Goal: Task Accomplishment & Management: Manage account settings

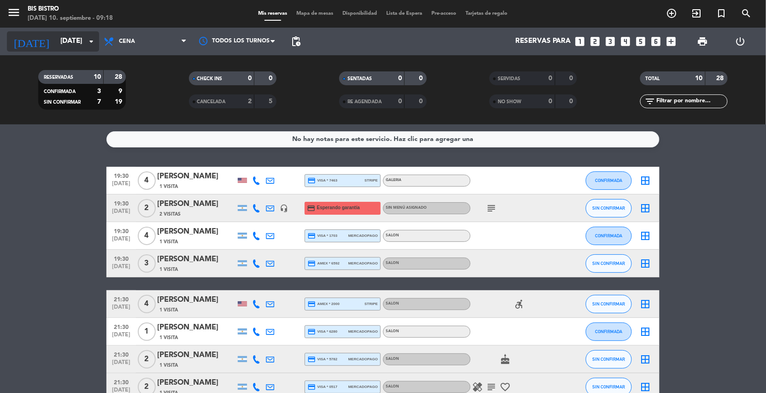
click at [88, 40] on icon "arrow_drop_down" at bounding box center [91, 41] width 11 height 11
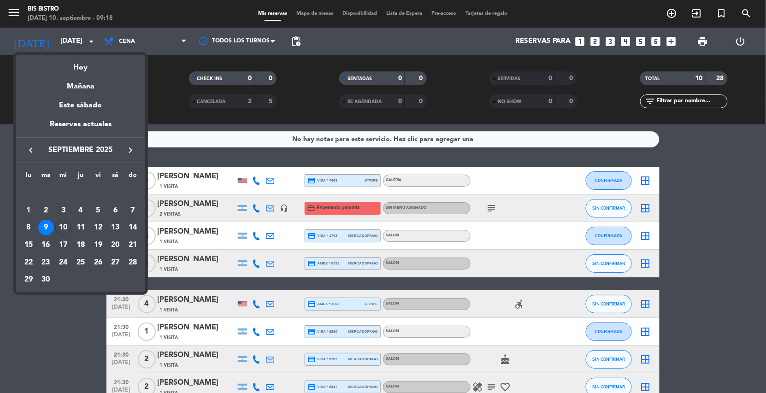
drag, startPoint x: 82, startPoint y: 57, endPoint x: 78, endPoint y: 68, distance: 11.5
click at [82, 58] on div "Hoy" at bounding box center [80, 64] width 129 height 19
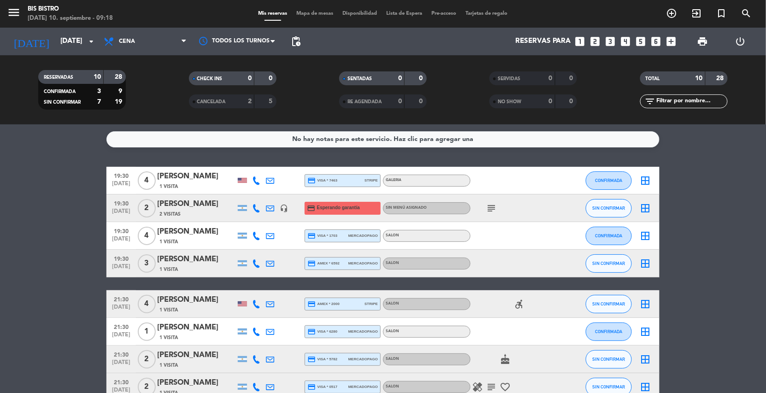
type input "[DATE]"
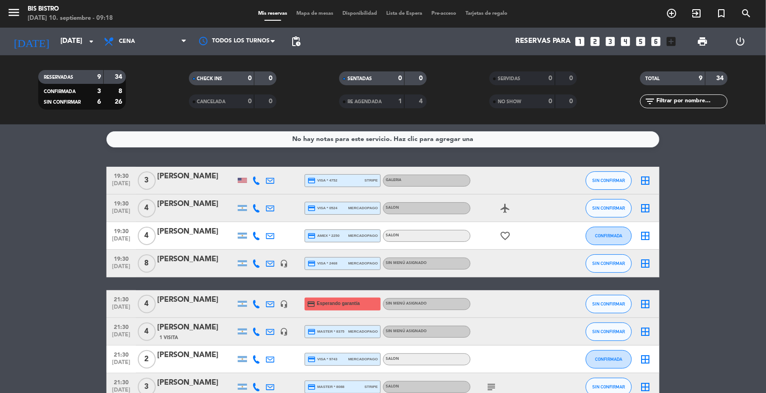
click at [452, 151] on div "No hay notas para este servicio. Haz clic para agregar una 19:30 [DATE] 3 [PERS…" at bounding box center [383, 258] width 766 height 269
click at [67, 51] on div "[DATE] [DATE] arrow_drop_down" at bounding box center [53, 41] width 92 height 20
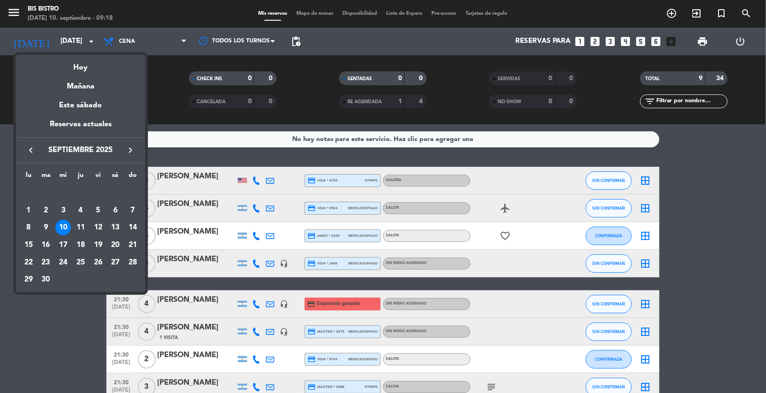
click at [139, 40] on div at bounding box center [383, 196] width 766 height 393
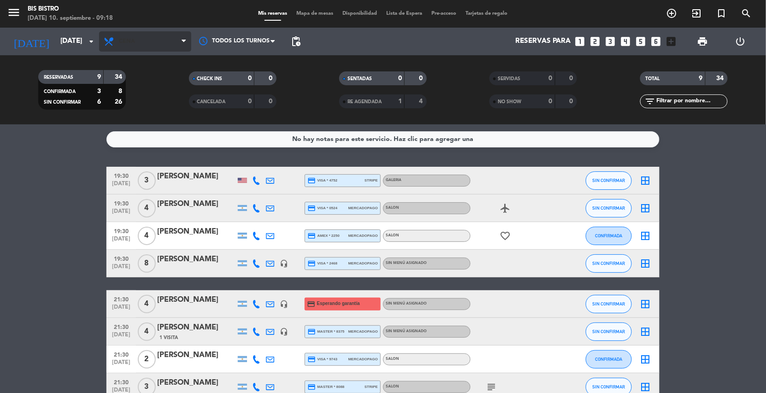
click at [142, 38] on span "Cena" at bounding box center [145, 41] width 92 height 20
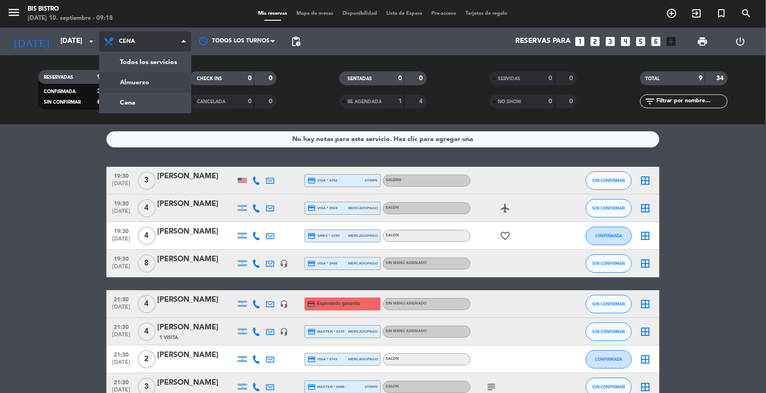
click at [139, 83] on div "menu Bis Bistro [DATE] 10. septiembre - 09:18 Mis reservas Mapa de mesas Dispon…" at bounding box center [383, 62] width 766 height 124
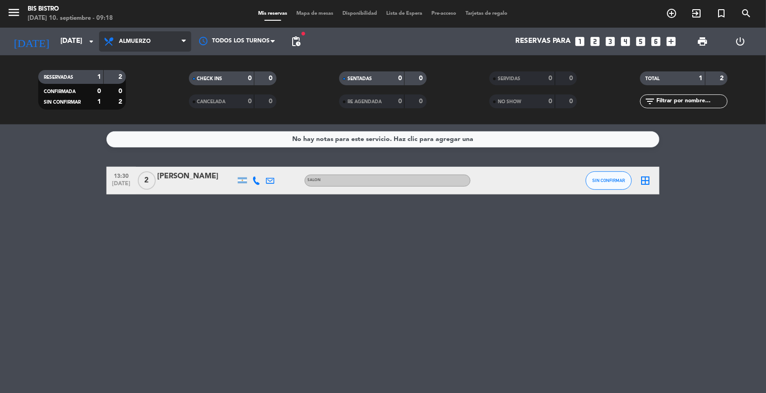
click at [142, 38] on span "Almuerzo" at bounding box center [135, 41] width 32 height 6
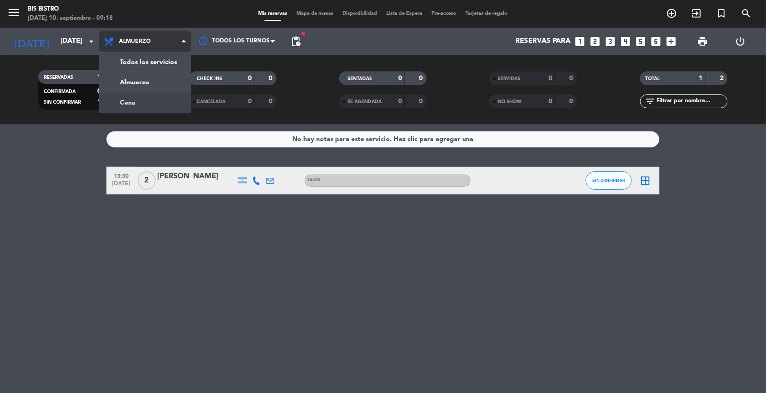
click at [144, 99] on div "menu Bis Bistro [DATE] 10. septiembre - 09:18 Mis reservas Mapa de mesas Dispon…" at bounding box center [383, 62] width 766 height 124
click at [144, 99] on filter-checkbox "RESERVADAS 1 2 CONFIRMADA 0 0 SIN CONFIRMAR 1 2" at bounding box center [82, 90] width 150 height 40
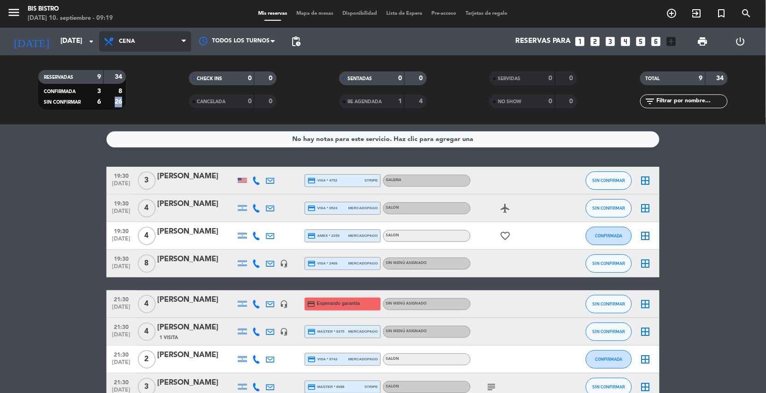
click at [132, 45] on span "Cena" at bounding box center [145, 41] width 92 height 20
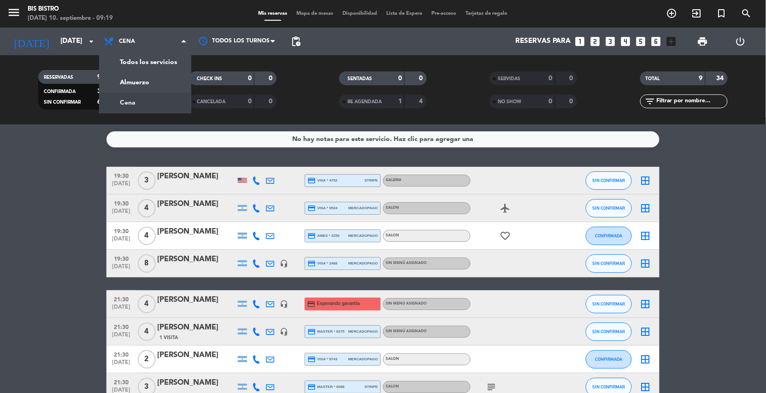
click at [56, 135] on service-notes "No hay notas para este servicio. Haz clic para agregar una" at bounding box center [383, 139] width 766 height 16
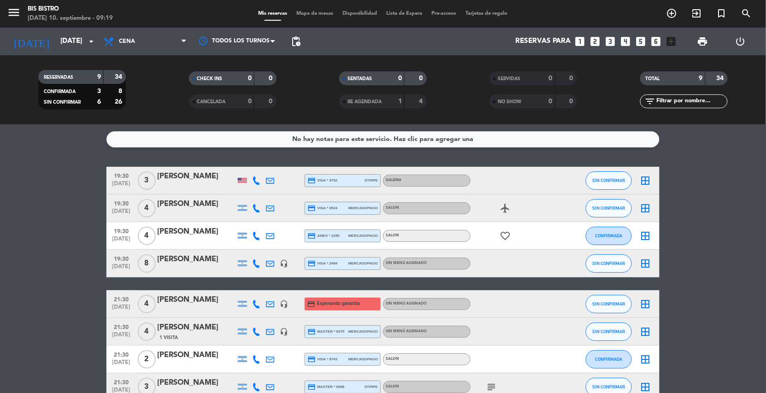
click at [130, 63] on div "RESERVADAS 9 34 CONFIRMADA 3 8 SIN CONFIRMAR 6 26 CHECK INS 0 0 CANCELADA 0 0 S…" at bounding box center [383, 89] width 766 height 69
click at [129, 58] on div "RESERVADAS 9 34 CONFIRMADA 3 8 SIN CONFIRMAR 6 26 CHECK INS 0 0 CANCELADA 0 0 S…" at bounding box center [383, 89] width 766 height 69
click at [128, 55] on div "Todos los servicios Almuerzo Cena Cena Todos los servicios Almuerzo Cena" at bounding box center [145, 42] width 92 height 28
click at [131, 40] on span "Cena" at bounding box center [127, 41] width 16 height 6
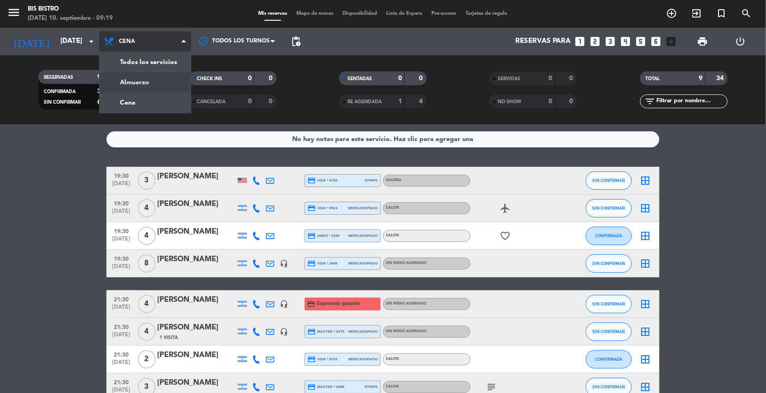
click at [129, 84] on div "menu Bis Bistro [DATE] 10. septiembre - 09:19 Mis reservas Mapa de mesas Dispon…" at bounding box center [383, 62] width 766 height 124
